Goal: Task Accomplishment & Management: Manage account settings

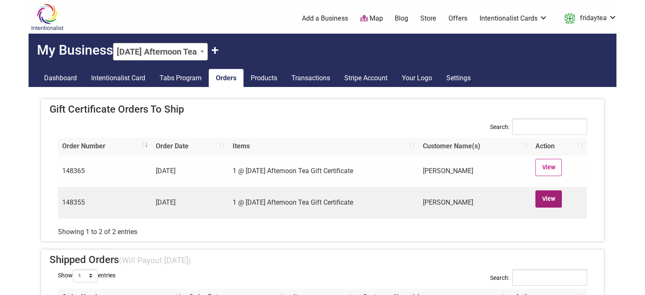
click at [545, 201] on link "View" at bounding box center [549, 198] width 26 height 17
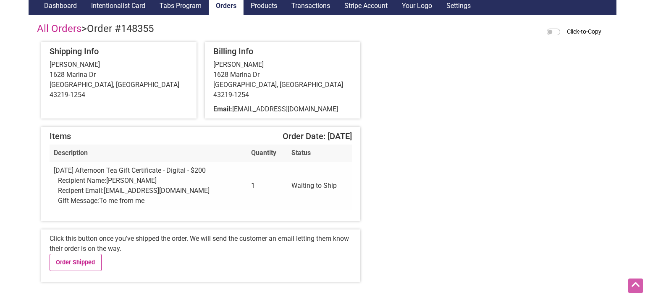
scroll to position [89, 0]
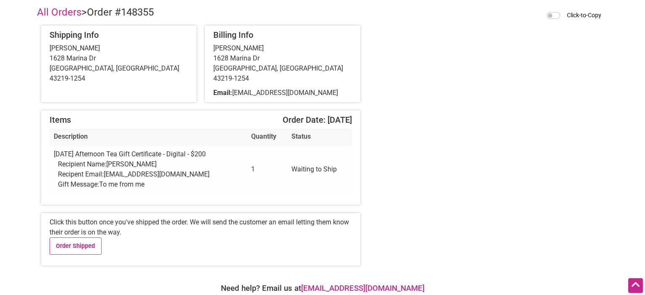
drag, startPoint x: 188, startPoint y: 164, endPoint x: 104, endPoint y: 169, distance: 83.8
click at [104, 169] on div "Recipent Email: [EMAIL_ADDRESS][DOMAIN_NAME]" at bounding box center [150, 174] width 185 height 10
copy div "[EMAIL_ADDRESS][DOMAIN_NAME]"
click at [146, 179] on div "Gift Message: To me from me" at bounding box center [150, 184] width 185 height 10
drag, startPoint x: 149, startPoint y: 176, endPoint x: 101, endPoint y: 174, distance: 48.0
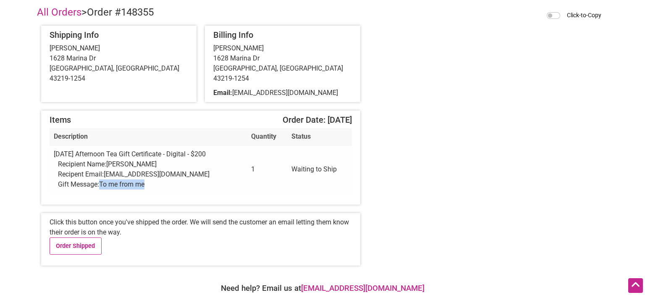
click at [101, 179] on div "Gift Message: To me from me" at bounding box center [150, 184] width 185 height 10
copy span "To me from me"
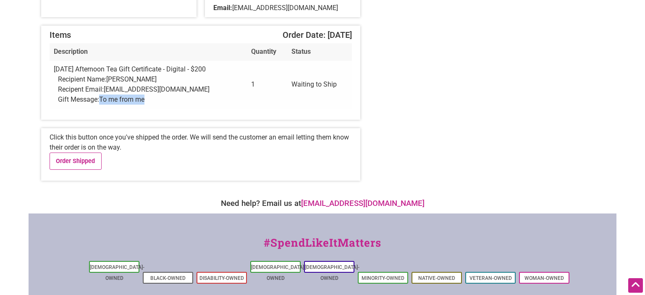
scroll to position [177, 0]
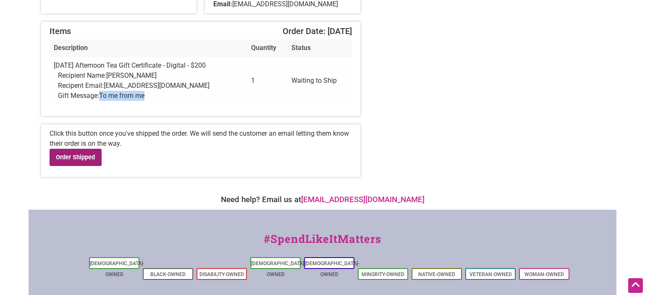
click at [83, 149] on link "Order Shipped" at bounding box center [76, 157] width 52 height 17
click at [473, 124] on div "All Orders > Order #148355 Click-to-Copy Shipping Info Tiffany Clark 1628 Marin…" at bounding box center [323, 49] width 588 height 281
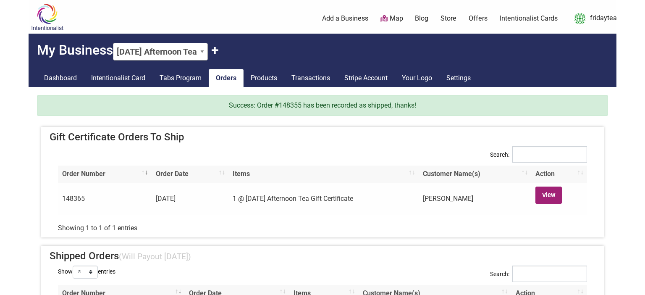
click at [556, 198] on link "View" at bounding box center [549, 195] width 26 height 17
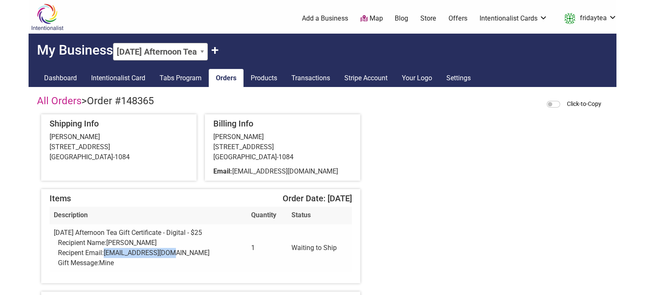
drag, startPoint x: 176, startPoint y: 253, endPoint x: 108, endPoint y: 250, distance: 68.1
click at [108, 250] on span "[EMAIL_ADDRESS][DOMAIN_NAME]" at bounding box center [157, 253] width 106 height 8
copy span "[EMAIL_ADDRESS][DOMAIN_NAME]"
copy span "Melonb541@gmail.com"
click at [111, 265] on span "Mine" at bounding box center [106, 263] width 15 height 8
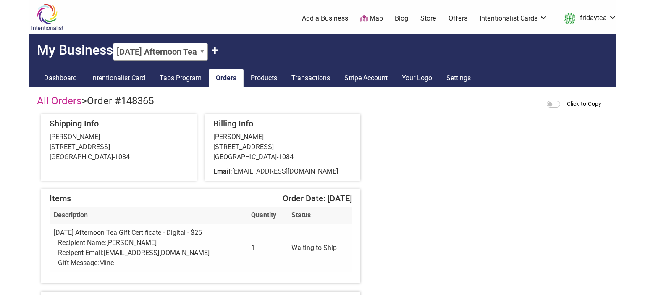
click at [110, 265] on span "Mine" at bounding box center [106, 263] width 15 height 8
copy div "Mine"
click at [389, 184] on div "All Orders > Order #148365 Click-to-Copy Shipping Info Angela Wan 1925 1st Ave …" at bounding box center [322, 140] width 571 height 90
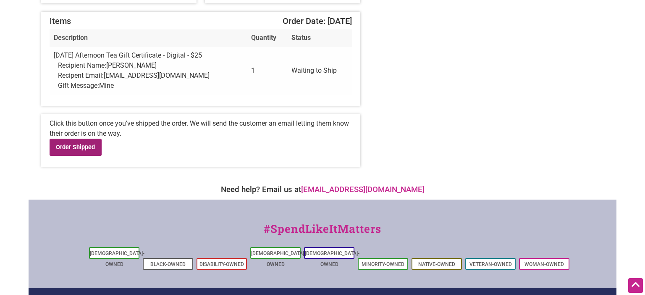
click at [79, 145] on link "Order Shipped" at bounding box center [76, 147] width 52 height 17
